Goal: Transaction & Acquisition: Purchase product/service

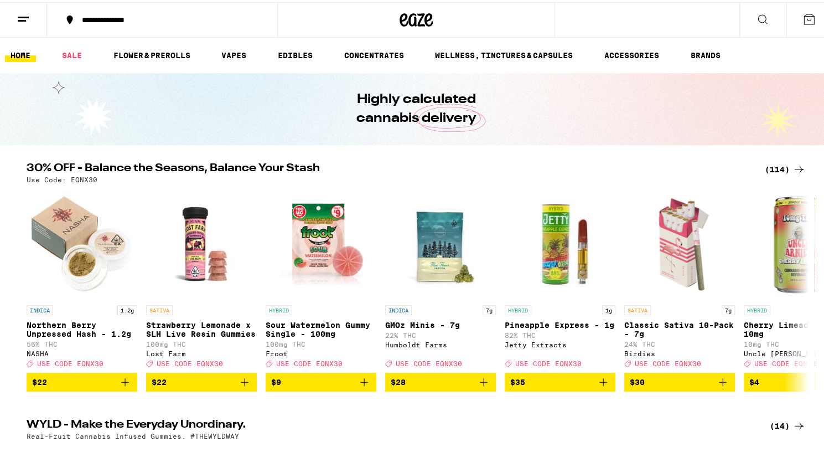
click at [772, 167] on div "(114)" at bounding box center [785, 167] width 41 height 13
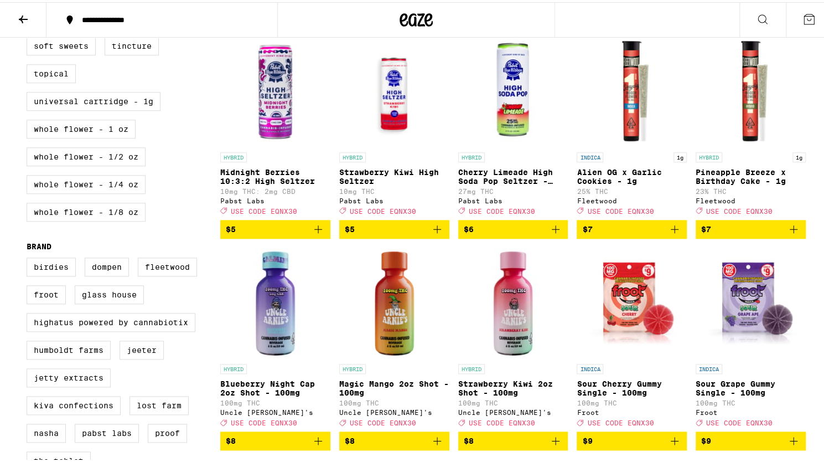
scroll to position [549, 0]
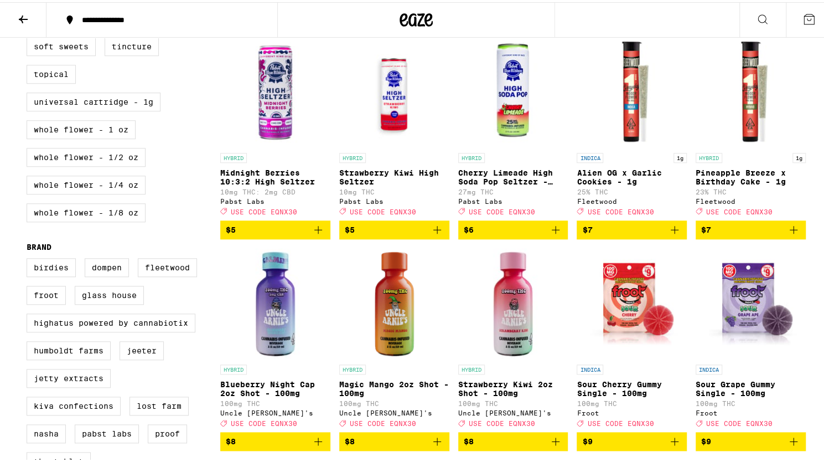
click at [675, 234] on icon "Add to bag" at bounding box center [674, 227] width 13 height 13
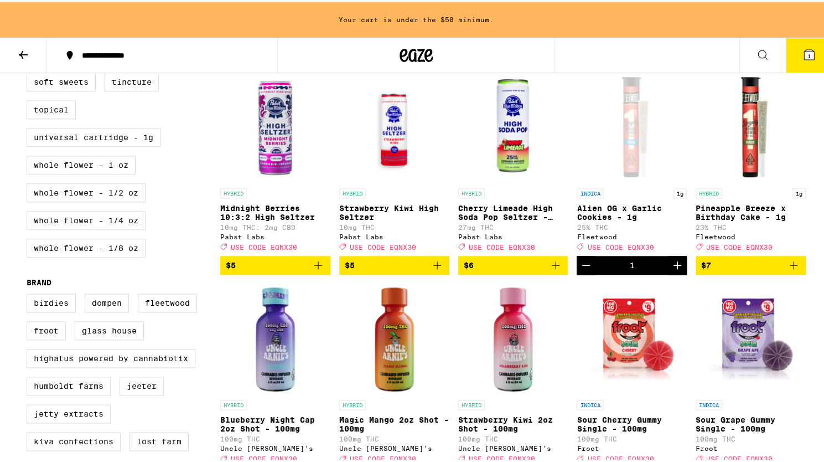
scroll to position [584, 0]
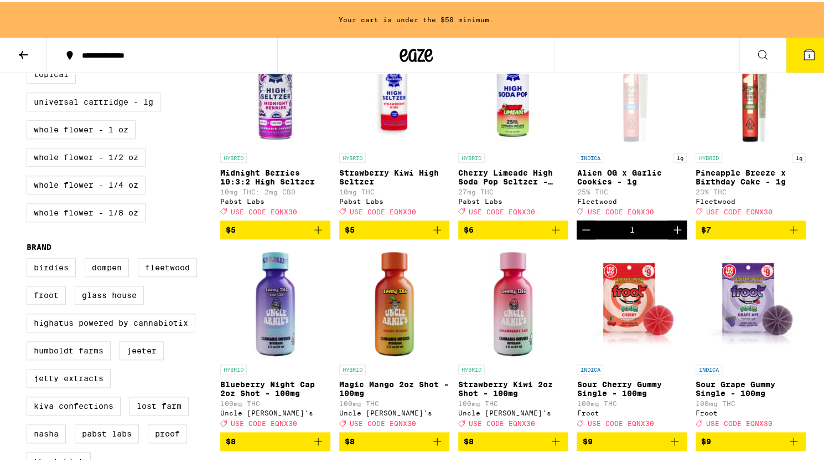
click at [798, 237] on button "$7" at bounding box center [751, 227] width 110 height 19
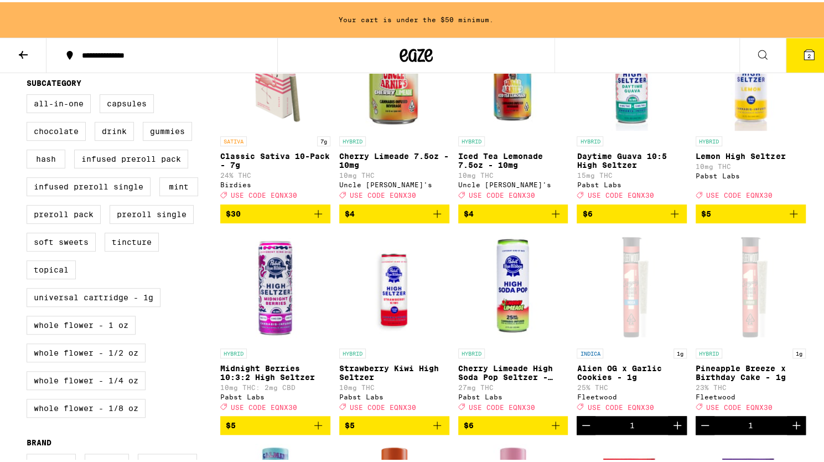
scroll to position [386, 0]
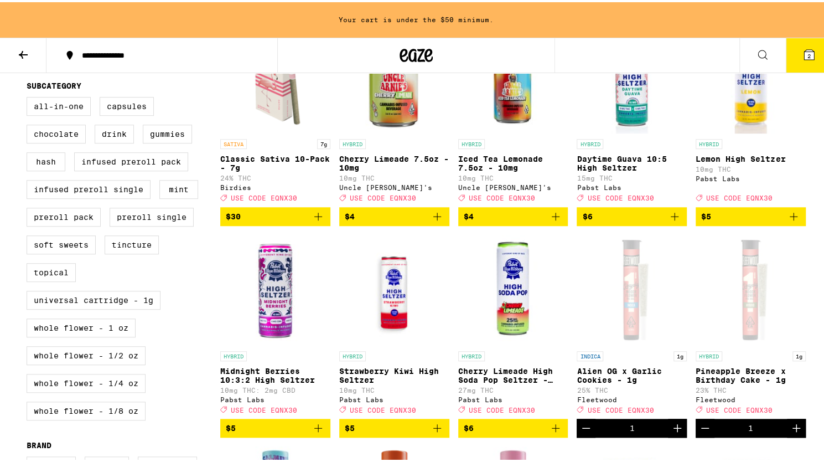
click at [806, 56] on icon at bounding box center [809, 52] width 13 height 13
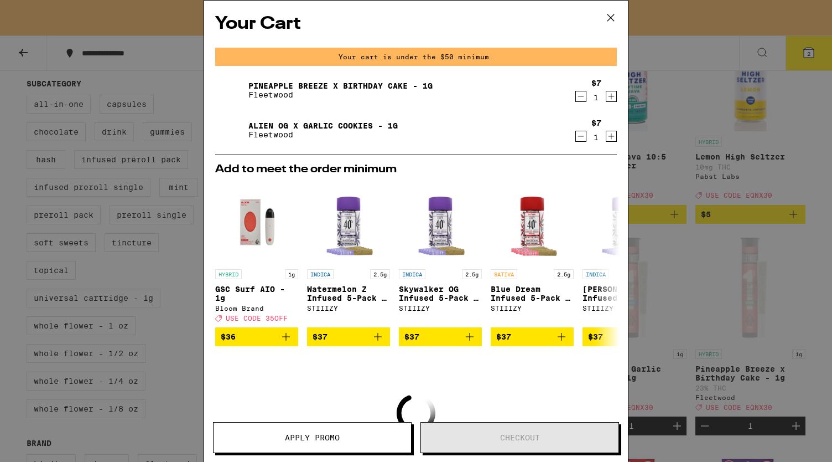
click at [610, 17] on icon at bounding box center [611, 17] width 7 height 7
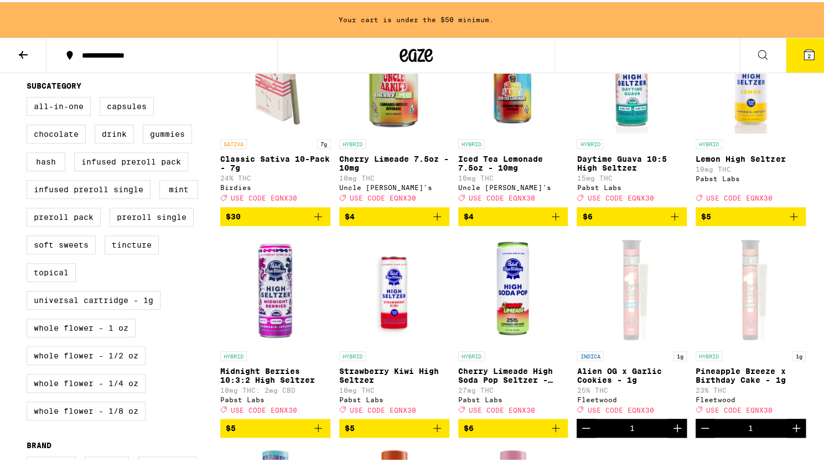
click at [756, 46] on icon at bounding box center [762, 52] width 13 height 13
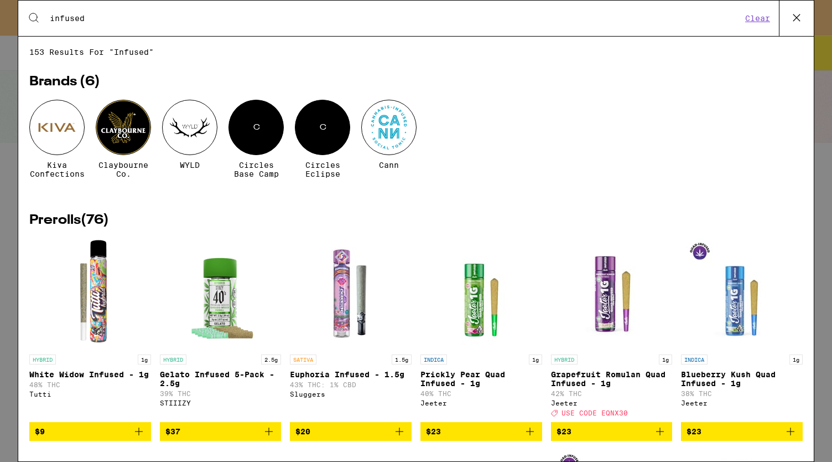
type input "infused"
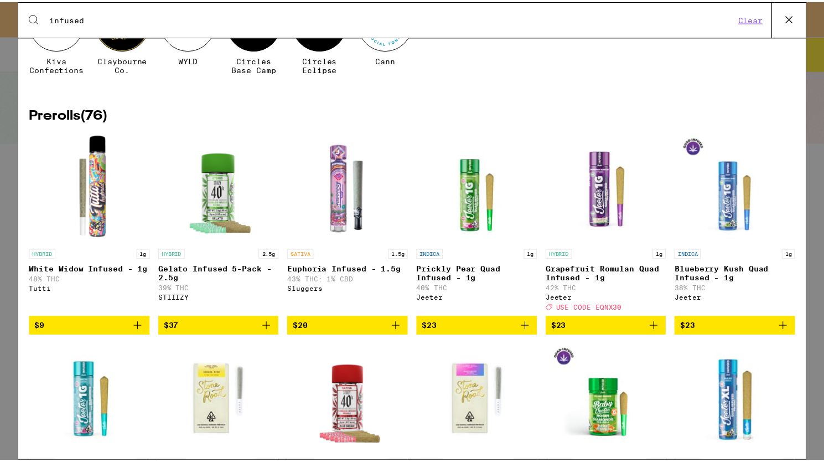
scroll to position [101, 0]
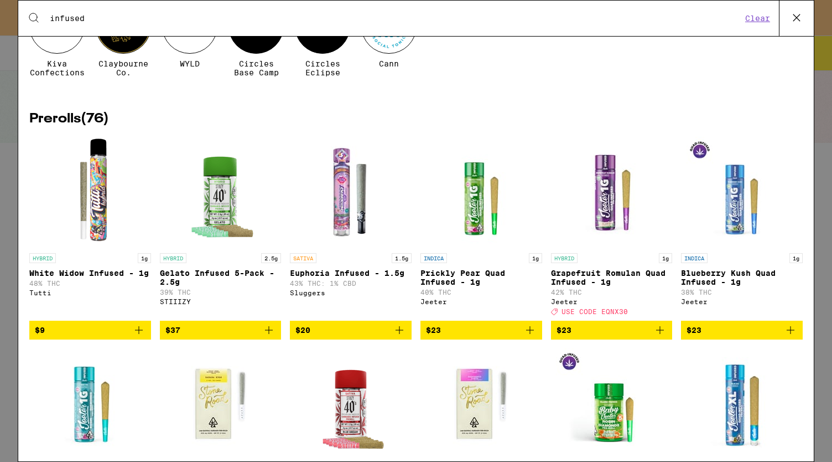
click at [772, 369] on img "Open page for Blue Zkz Quad Infused XL - 2g from Jeeter" at bounding box center [742, 403] width 111 height 111
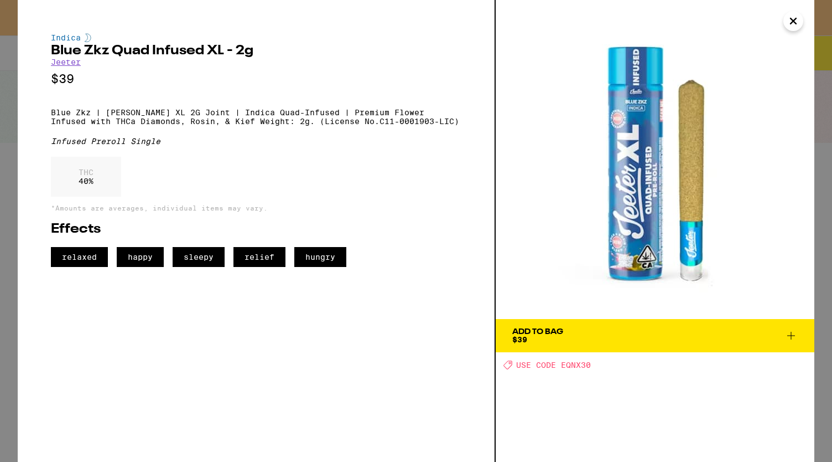
click at [797, 28] on icon "Close" at bounding box center [793, 21] width 13 height 17
click at [794, 21] on icon "Close" at bounding box center [794, 21] width 6 height 6
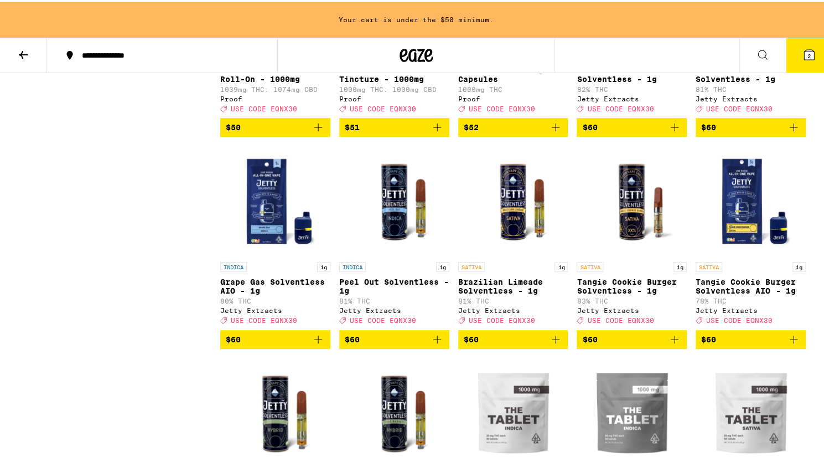
scroll to position [4282, 0]
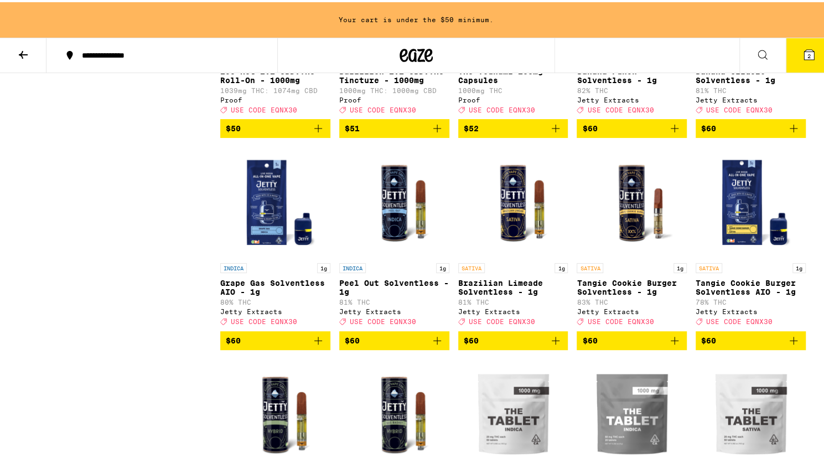
click at [425, 53] on icon at bounding box center [429, 52] width 8 height 13
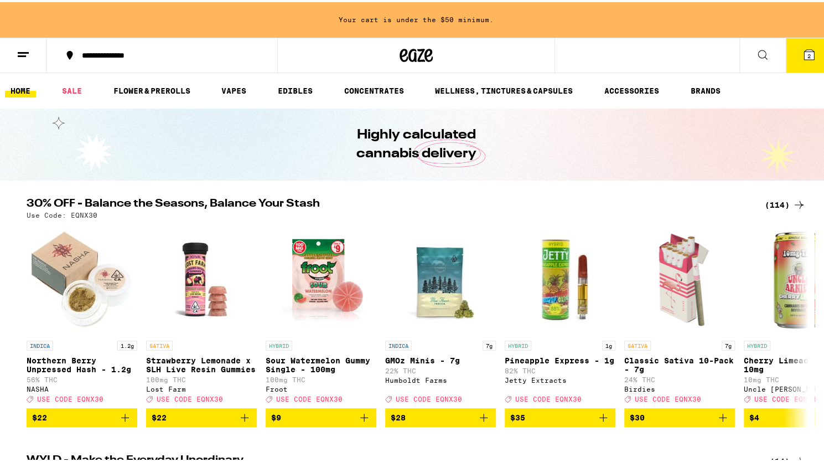
click at [178, 105] on ul "HOME SALE FLOWER & PREROLLS VAPES EDIBLES CONCENTRATES WELLNESS, TINCTURES & CA…" at bounding box center [416, 88] width 832 height 35
click at [168, 91] on link "FLOWER & PREROLLS" at bounding box center [152, 88] width 88 height 13
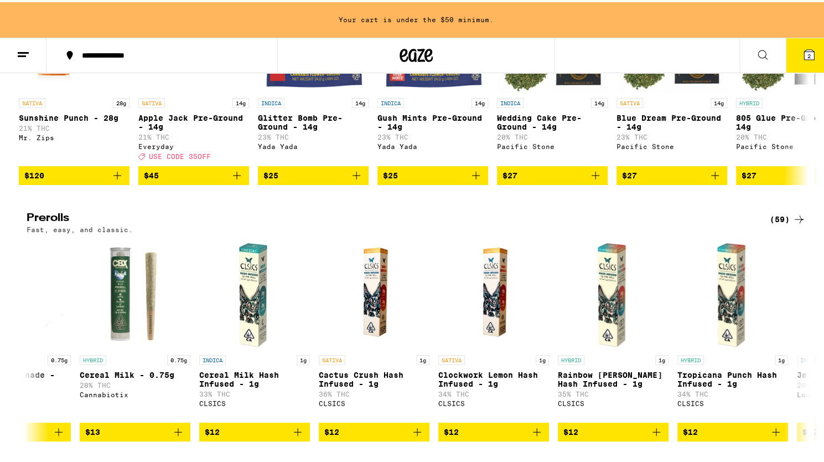
scroll to position [491, 0]
